Goal: Navigation & Orientation: Find specific page/section

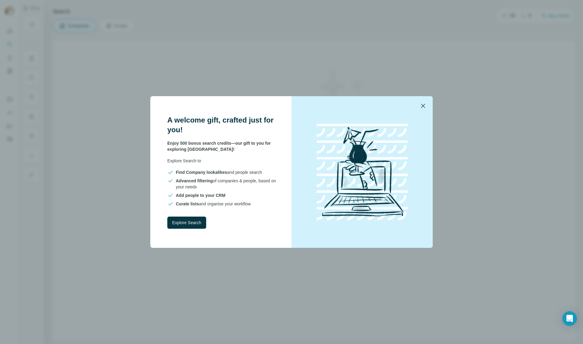
click at [421, 105] on icon "button" at bounding box center [422, 105] width 7 height 7
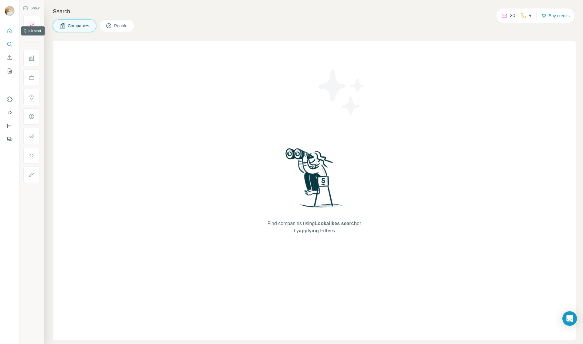
click at [9, 30] on icon "Quick start" at bounding box center [10, 31] width 5 height 5
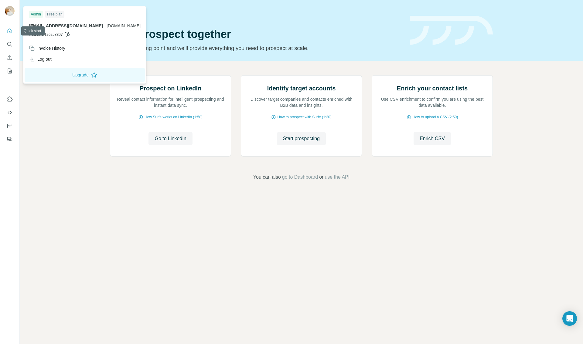
click at [9, 15] on img at bounding box center [10, 11] width 10 height 10
click at [53, 48] on div "Invoice History" at bounding box center [47, 48] width 36 height 6
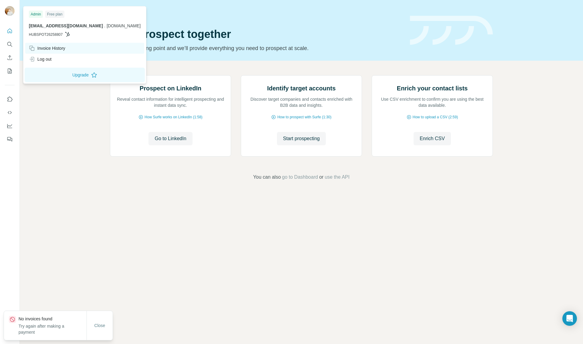
click at [53, 48] on div "Invoice History" at bounding box center [47, 48] width 36 height 6
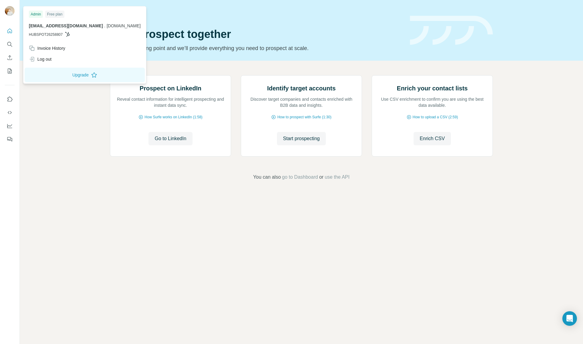
click at [53, 165] on div "Prospect on LinkedIn Reveal contact information for intelligent prospecting and…" at bounding box center [301, 128] width 563 height 135
click at [10, 6] on img at bounding box center [10, 11] width 10 height 10
click at [36, 15] on div "Admin" at bounding box center [36, 14] width 14 height 7
click at [53, 15] on div "Free plan" at bounding box center [54, 14] width 19 height 7
click at [42, 329] on div "Quick start Let’s prospect together Pick your starting point and we’ll provide …" at bounding box center [301, 172] width 563 height 344
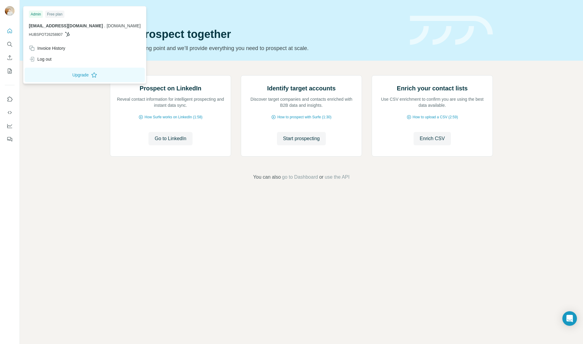
click at [7, 8] on img at bounding box center [10, 11] width 10 height 10
click at [221, 47] on p "Pick your starting point and we’ll provide everything you need to prospect at s…" at bounding box center [256, 48] width 293 height 9
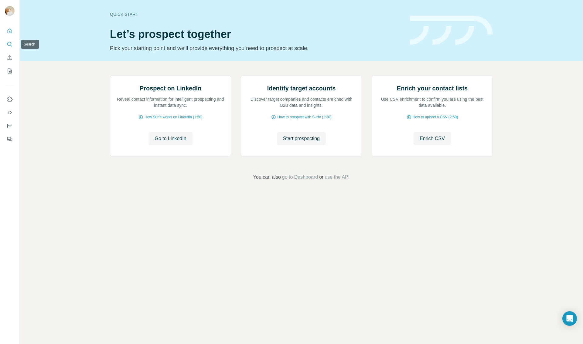
click at [9, 42] on icon "Search" at bounding box center [10, 44] width 6 height 6
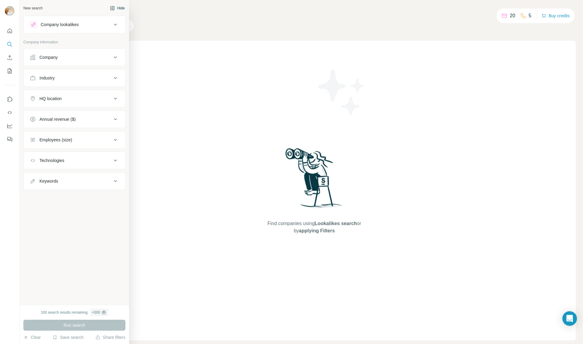
click at [119, 8] on button "Hide" at bounding box center [117, 8] width 23 height 9
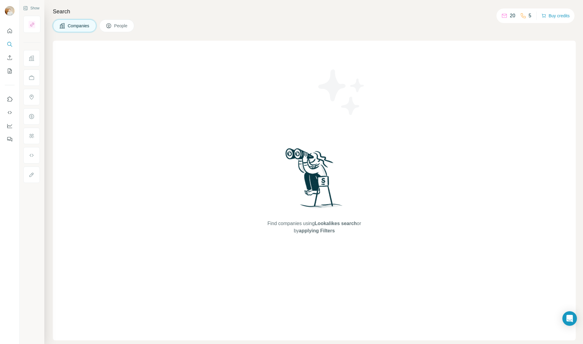
click at [34, 5] on div "Show" at bounding box center [31, 8] width 17 height 9
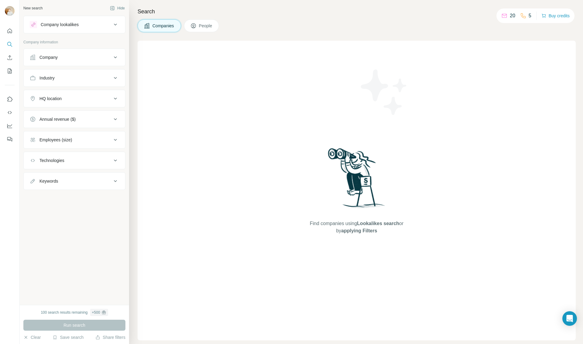
click at [9, 140] on icon "Feedback" at bounding box center [10, 139] width 6 height 6
click at [10, 125] on icon "Dashboard" at bounding box center [10, 126] width 6 height 6
